Goal: Book appointment/travel/reservation

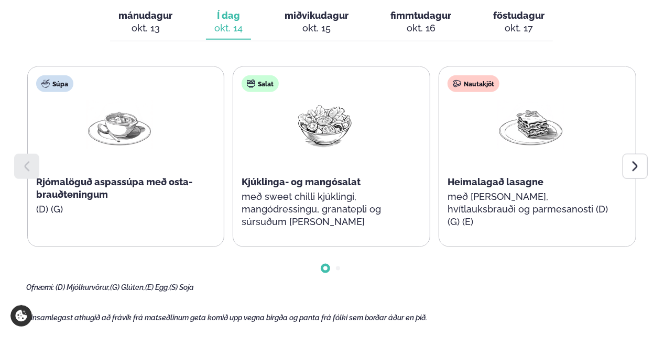
scroll to position [524, 0]
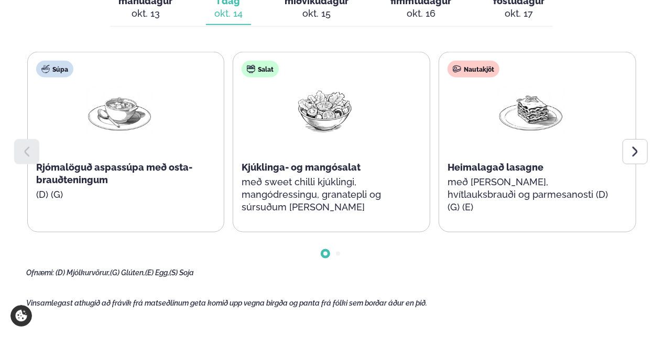
click at [630, 141] on div at bounding box center [634, 151] width 25 height 25
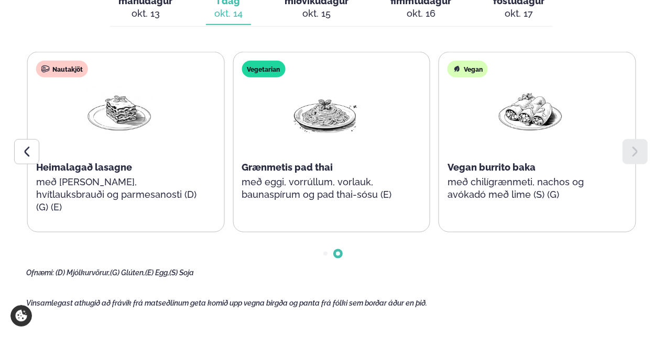
click at [32, 147] on icon at bounding box center [26, 152] width 13 height 13
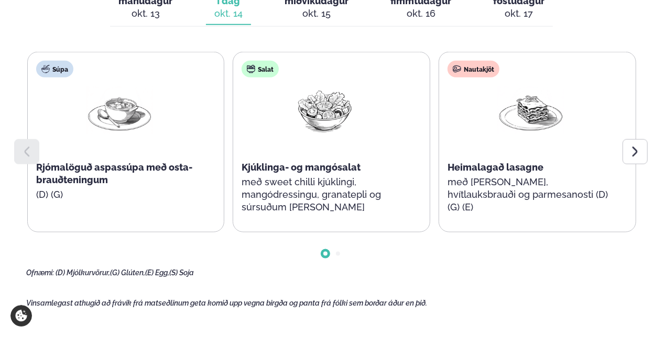
click at [319, 8] on div "okt. 15" at bounding box center [316, 13] width 64 height 13
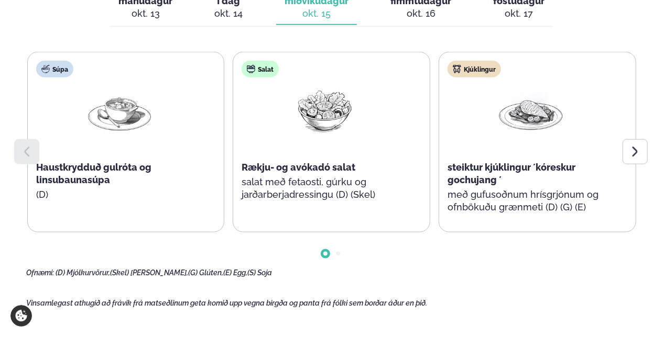
click at [630, 151] on icon at bounding box center [635, 152] width 13 height 13
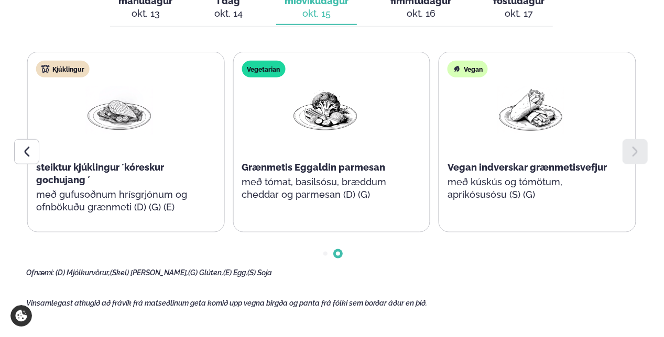
click at [411, 9] on div "okt. 16" at bounding box center [420, 13] width 61 height 13
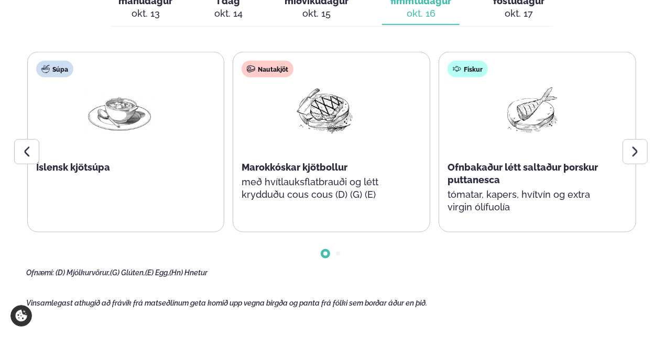
click at [637, 153] on icon at bounding box center [635, 152] width 13 height 13
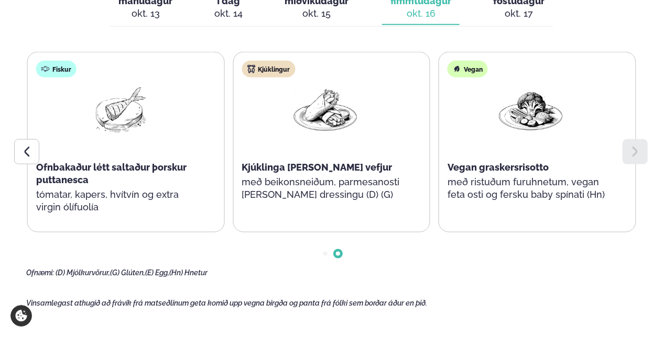
click at [25, 159] on div at bounding box center [26, 151] width 25 height 25
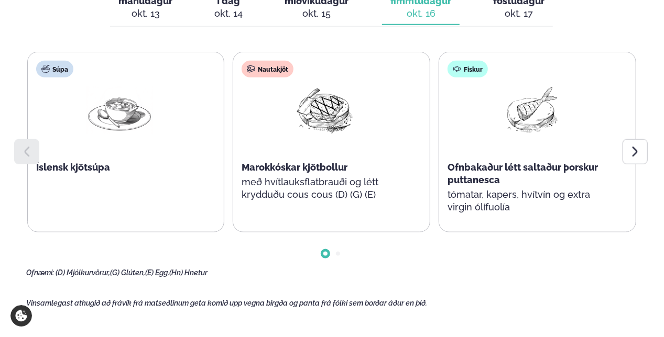
click at [510, 8] on div "okt. 17" at bounding box center [518, 13] width 51 height 13
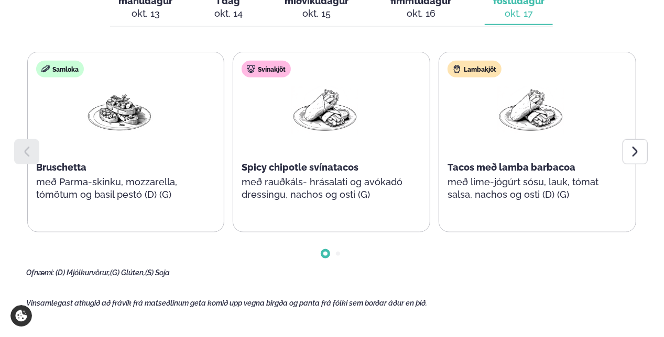
click at [638, 155] on icon at bounding box center [635, 152] width 13 height 13
